Goal: Transaction & Acquisition: Purchase product/service

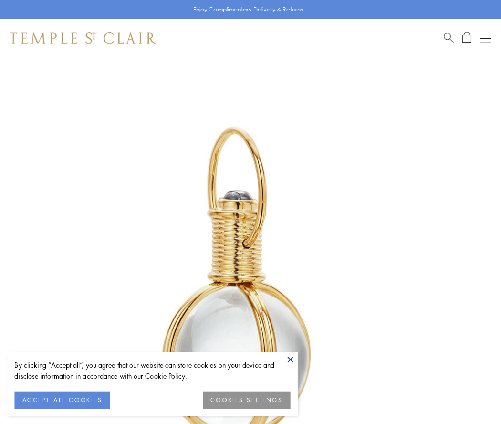
scroll to position [249, 0]
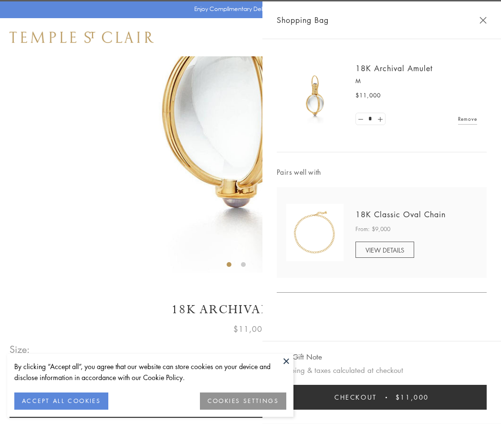
click at [382, 397] on button "Checkout $11,000" at bounding box center [382, 397] width 210 height 25
